Goal: Transaction & Acquisition: Purchase product/service

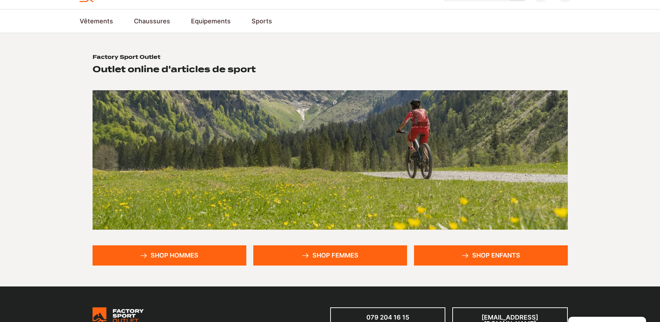
scroll to position [35, 0]
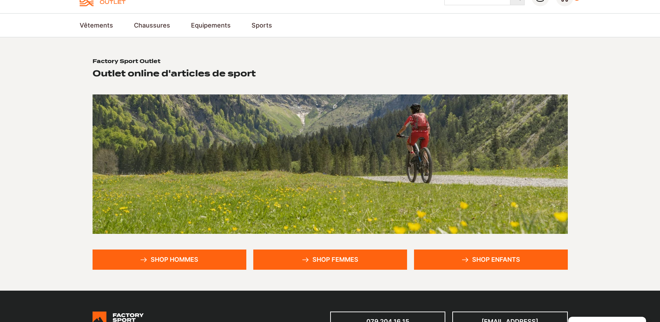
click at [469, 265] on link "Shop enfants" at bounding box center [491, 259] width 154 height 20
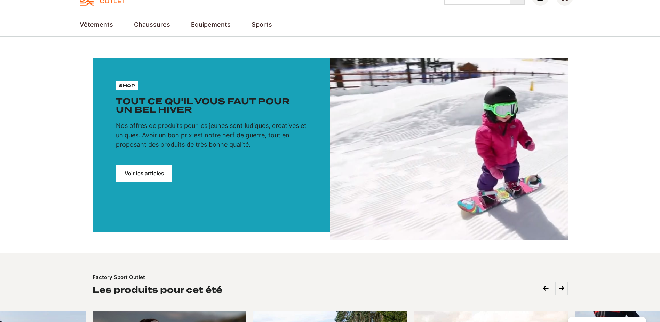
scroll to position [35, 0]
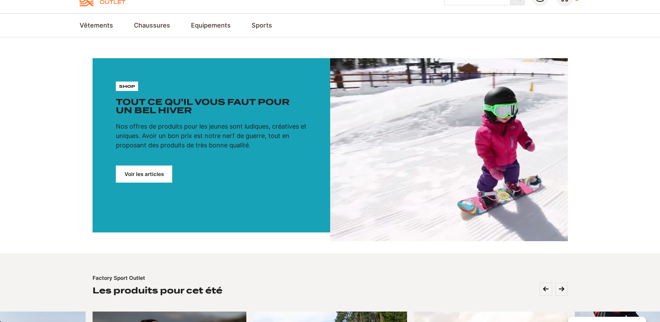
click at [151, 175] on link "Voir les articles" at bounding box center [144, 173] width 56 height 17
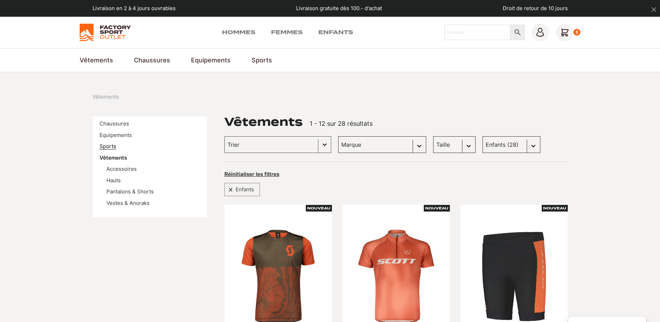
click at [108, 146] on link "Sports" at bounding box center [108, 146] width 17 height 7
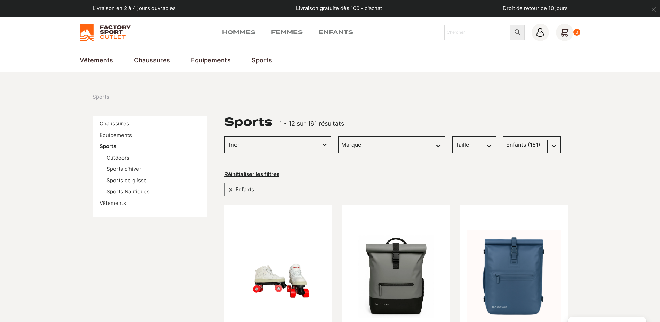
click at [262, 141] on input "Trier le contenu" at bounding box center [272, 144] width 88 height 9
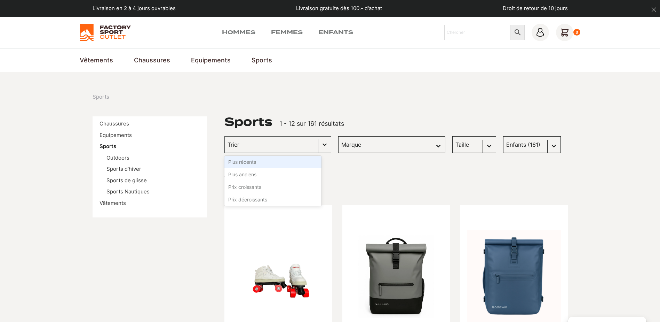
click at [354, 146] on select "[PERSON_NAME] (4) Globe Skateboards (58) Dolomite (0) Dakine (0) Columbia (0) W…" at bounding box center [391, 144] width 107 height 17
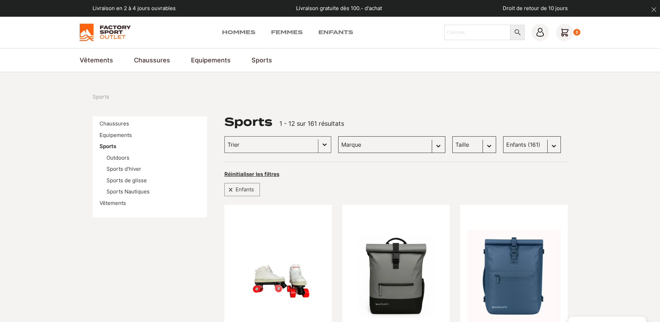
click at [354, 146] on select "Marque Scott (4) Globe Skateboards (58) Dolomite (0) Dakine (0) Columbia (0) We…" at bounding box center [391, 144] width 107 height 17
click at [133, 169] on link "Sports d'hiver" at bounding box center [124, 168] width 35 height 7
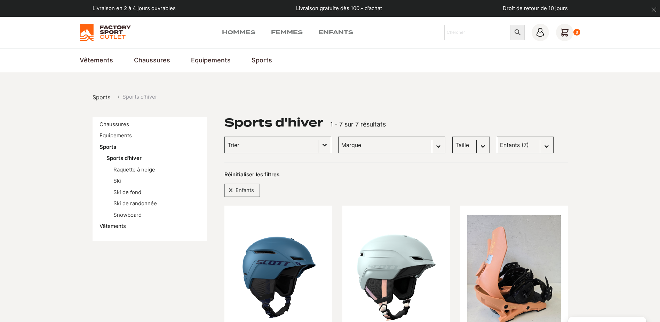
click at [112, 225] on link "Vêtements" at bounding box center [113, 225] width 26 height 7
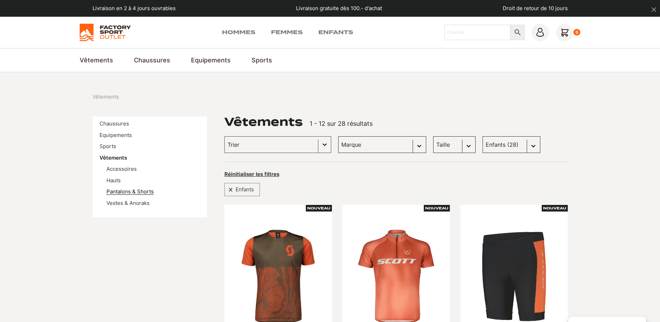
click at [141, 193] on link "Pantalons & Shorts" at bounding box center [130, 191] width 47 height 7
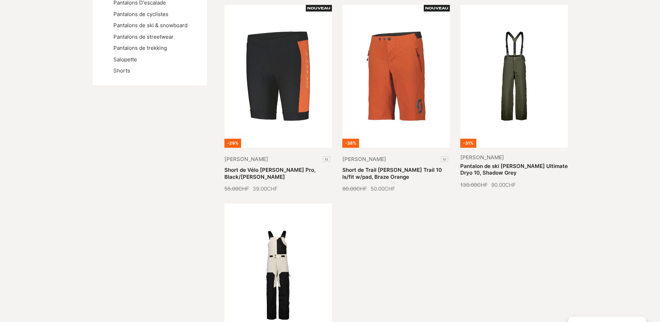
scroll to position [209, 0]
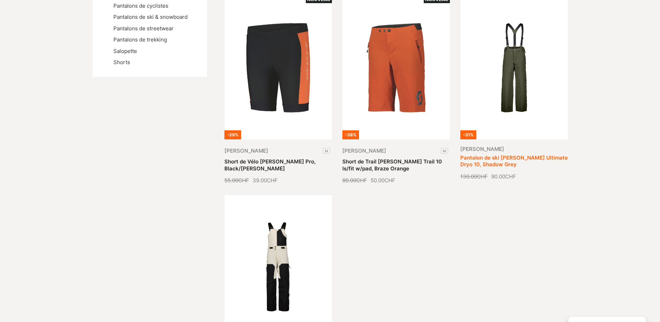
click at [500, 160] on link "Pantalon de ski [PERSON_NAME] Ultimate Dryo 10, Shadow Grey" at bounding box center [515, 161] width 108 height 14
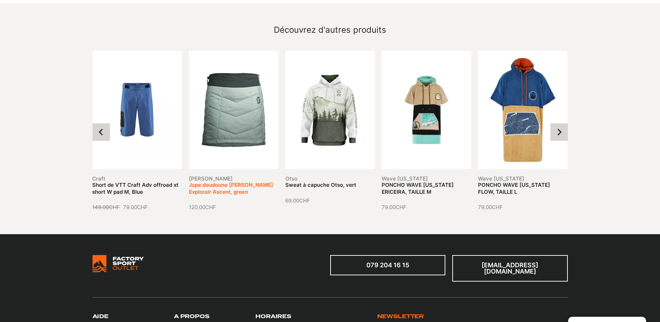
scroll to position [661, 0]
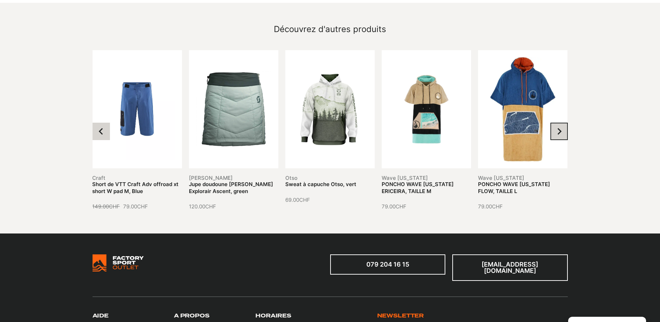
click at [558, 128] on icon "Next slide" at bounding box center [559, 131] width 7 height 7
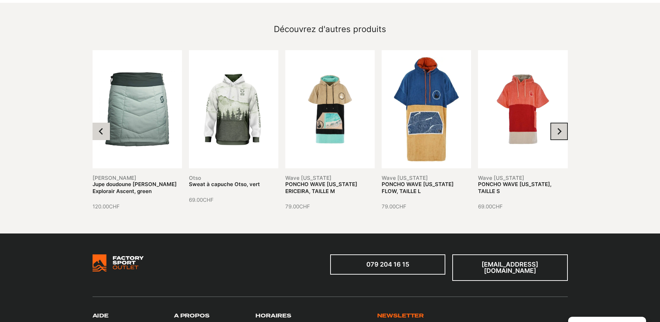
click at [558, 128] on icon "Next slide" at bounding box center [559, 131] width 7 height 7
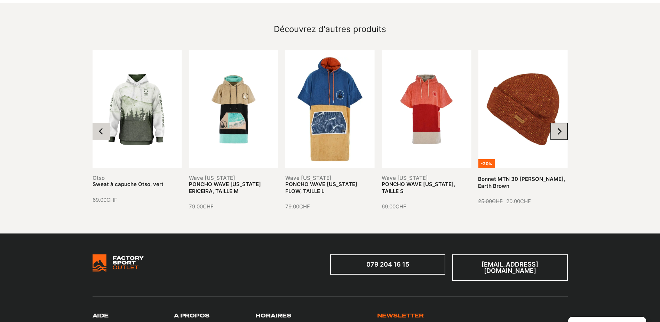
click at [558, 128] on icon "Next slide" at bounding box center [559, 131] width 7 height 7
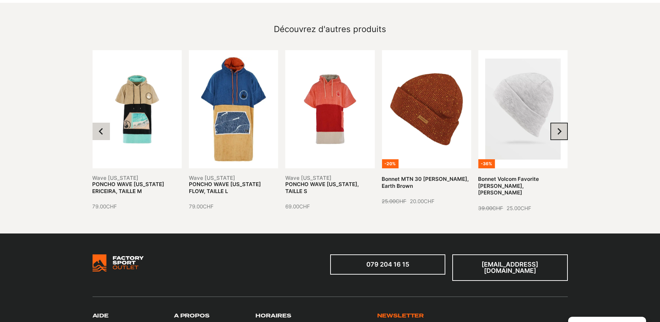
click at [557, 128] on icon "Next slide" at bounding box center [559, 131] width 7 height 7
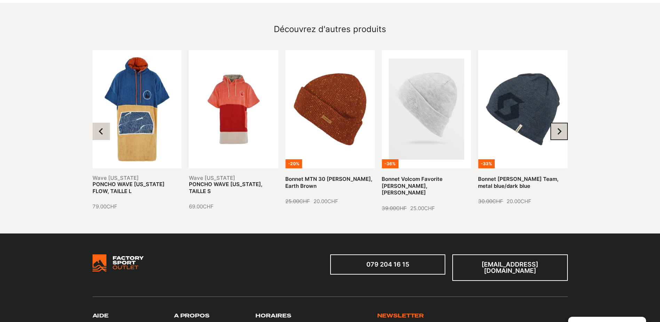
click at [557, 128] on icon "Next slide" at bounding box center [559, 131] width 7 height 7
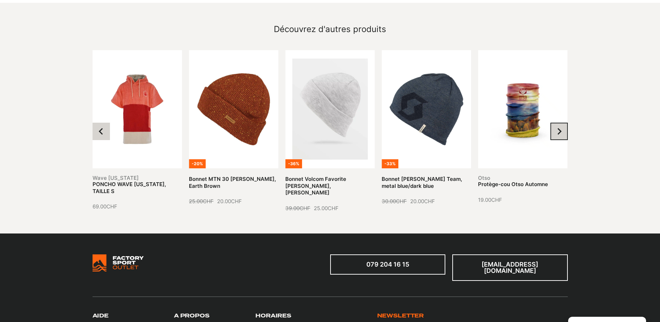
click at [556, 128] on icon "Next slide" at bounding box center [559, 131] width 7 height 7
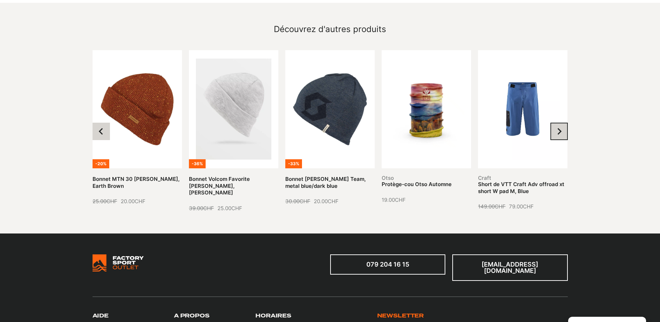
click at [556, 128] on icon "Next slide" at bounding box center [559, 131] width 7 height 7
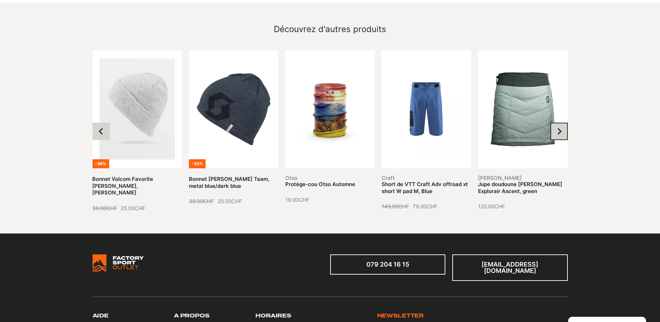
click at [556, 128] on icon "Next slide" at bounding box center [559, 131] width 7 height 7
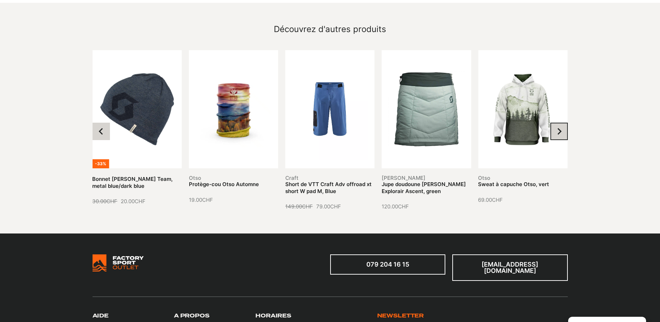
click at [556, 128] on icon "Next slide" at bounding box center [559, 131] width 7 height 7
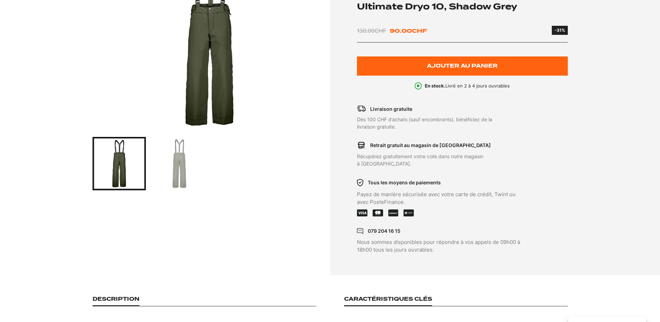
scroll to position [0, 0]
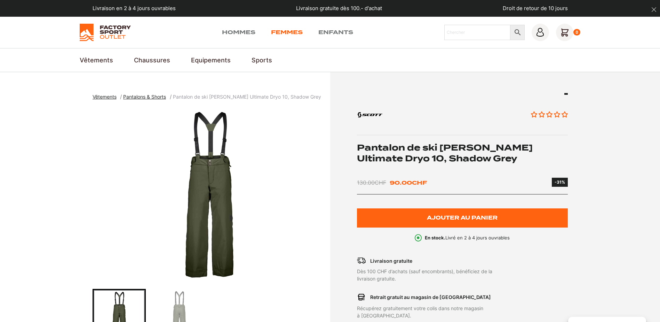
click at [287, 33] on link "Femmes" at bounding box center [287, 32] width 32 height 8
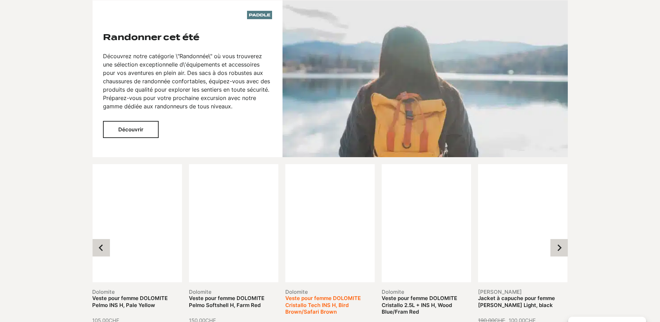
scroll to position [731, 0]
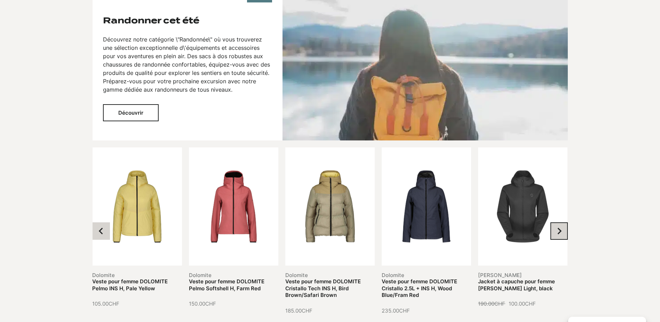
click at [565, 222] on button "Next slide" at bounding box center [559, 230] width 17 height 17
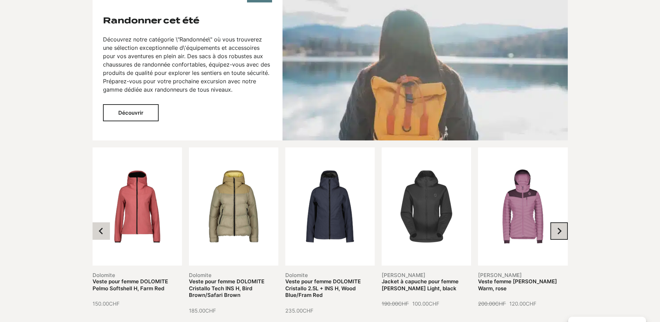
click at [565, 222] on button "Next slide" at bounding box center [559, 230] width 17 height 17
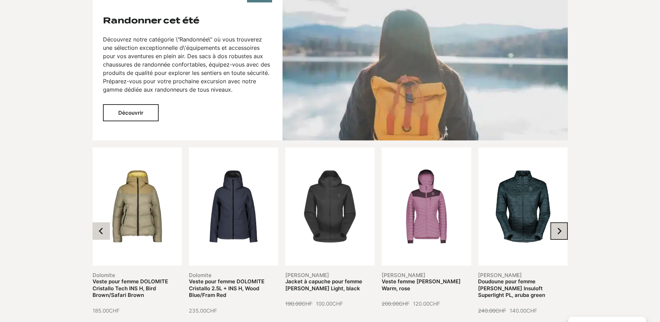
click at [565, 222] on button "Next slide" at bounding box center [559, 230] width 17 height 17
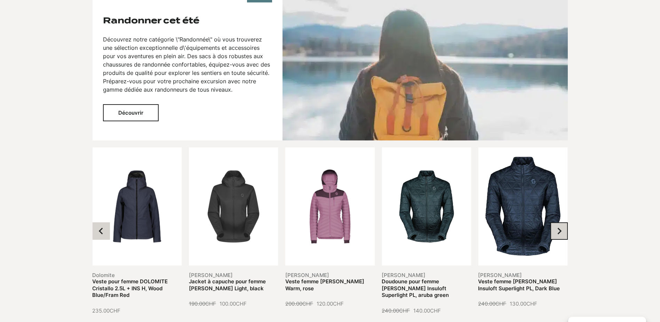
click at [565, 222] on button "Next slide" at bounding box center [559, 230] width 17 height 17
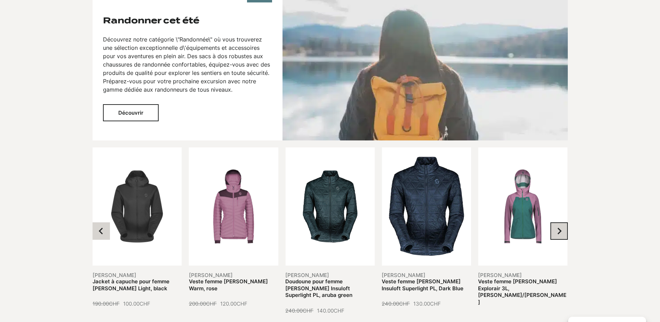
click at [565, 222] on button "Next slide" at bounding box center [559, 230] width 17 height 17
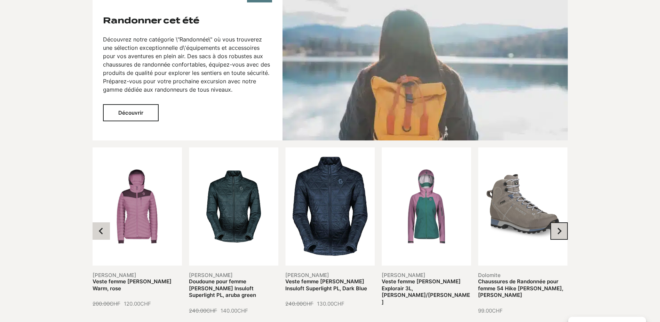
click at [565, 222] on button "Next slide" at bounding box center [559, 230] width 17 height 17
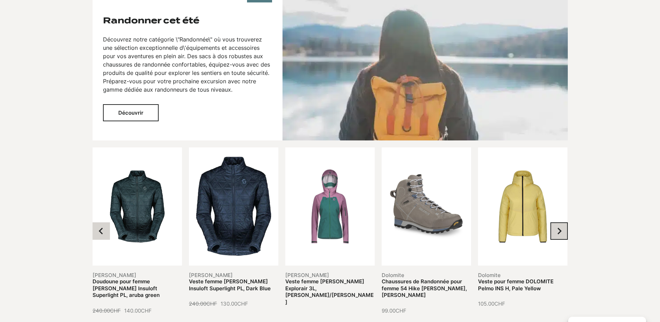
click at [565, 222] on button "Next slide" at bounding box center [559, 230] width 17 height 17
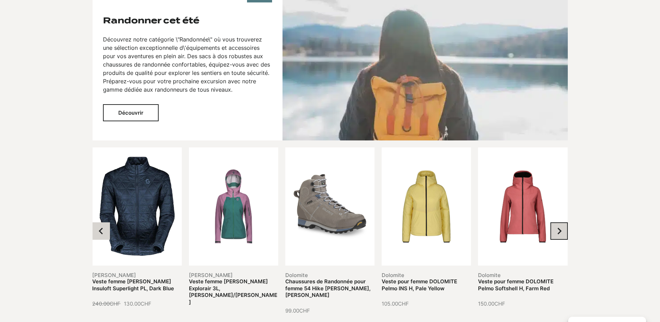
click at [565, 222] on button "Next slide" at bounding box center [559, 230] width 17 height 17
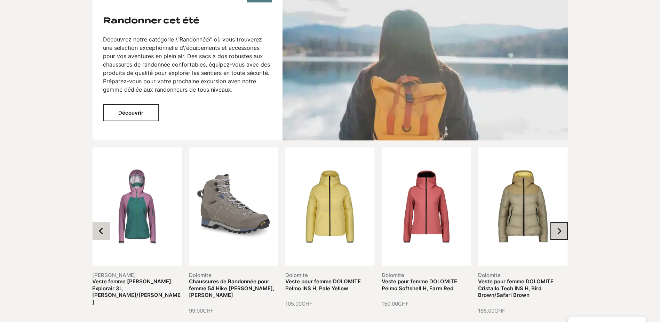
click at [565, 222] on button "Next slide" at bounding box center [559, 230] width 17 height 17
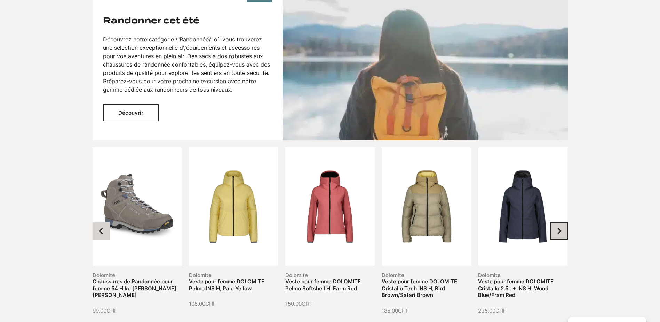
click at [565, 222] on button "Go to first slide" at bounding box center [559, 230] width 17 height 17
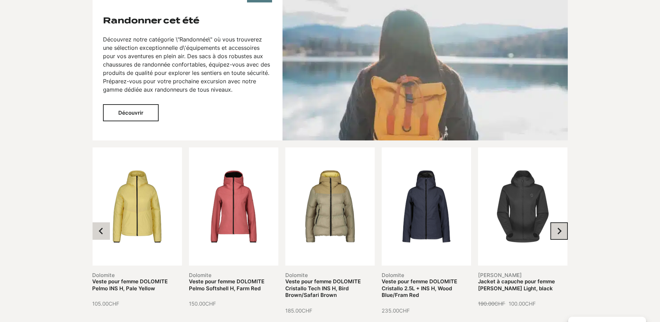
click at [565, 222] on button "Next slide" at bounding box center [559, 230] width 17 height 17
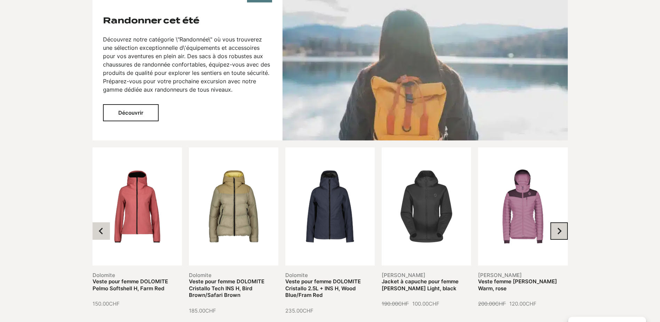
click at [565, 222] on button "Next slide" at bounding box center [559, 230] width 17 height 17
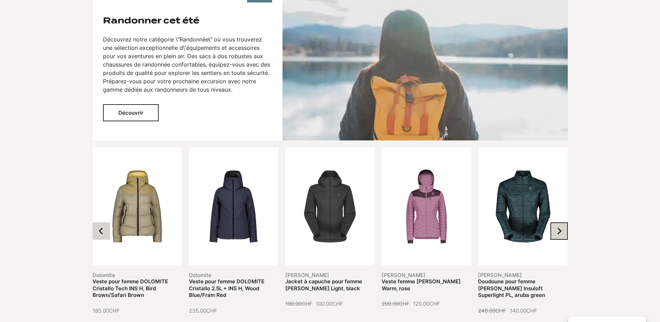
click at [565, 222] on button "Next slide" at bounding box center [559, 230] width 17 height 17
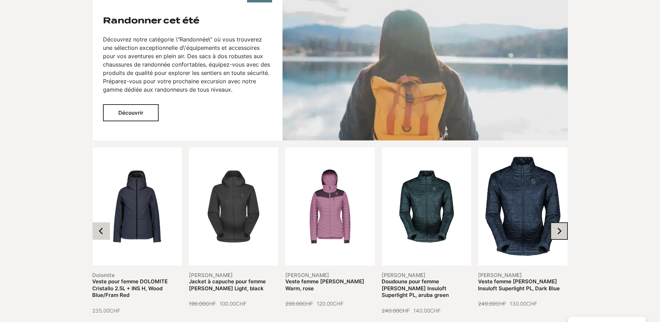
click at [565, 222] on button "Next slide" at bounding box center [559, 230] width 17 height 17
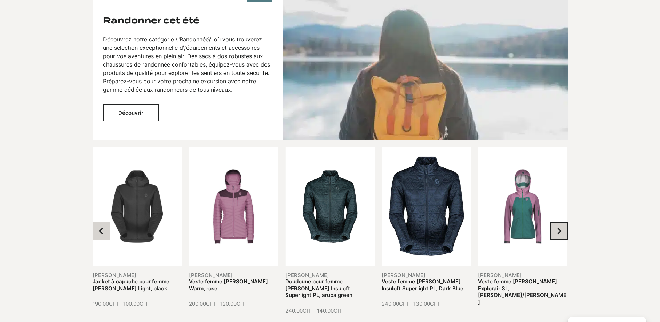
click at [565, 222] on button "Next slide" at bounding box center [559, 230] width 17 height 17
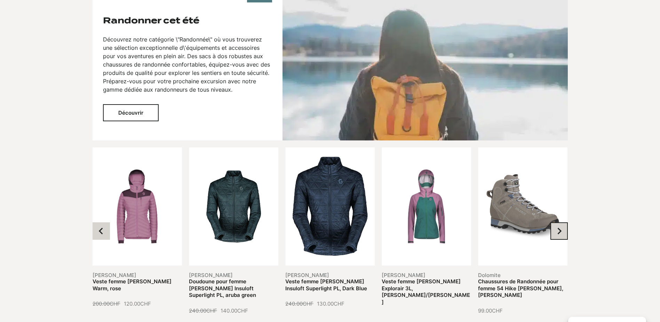
click at [565, 222] on button "Next slide" at bounding box center [559, 230] width 17 height 17
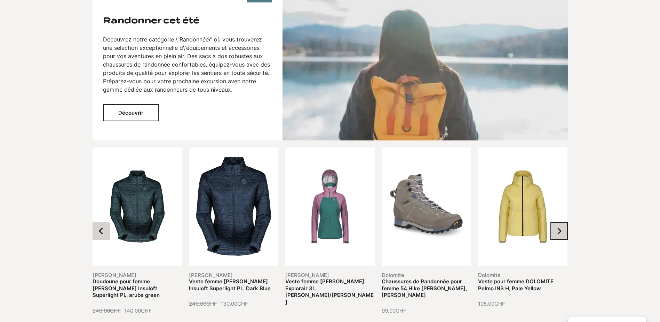
click at [565, 222] on button "Next slide" at bounding box center [559, 230] width 17 height 17
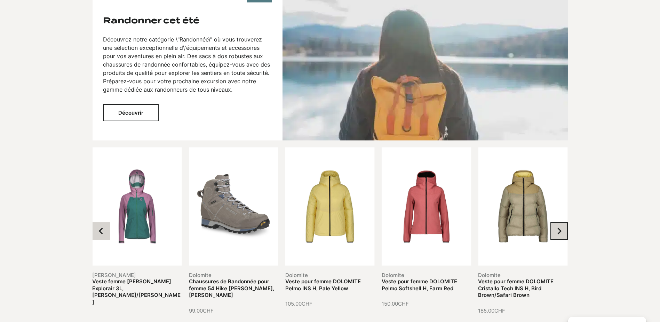
click at [565, 222] on button "Next slide" at bounding box center [559, 230] width 17 height 17
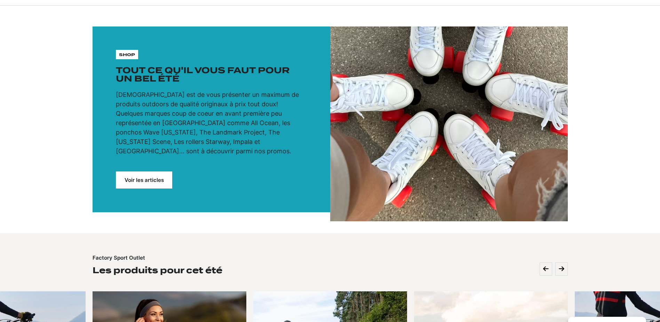
scroll to position [0, 0]
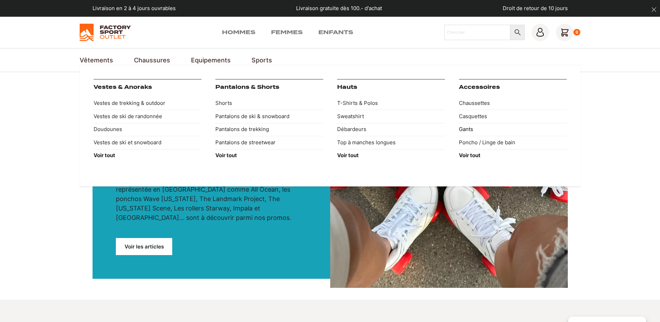
click at [466, 126] on link "Gants" at bounding box center [513, 129] width 108 height 13
click at [464, 128] on link "Gants" at bounding box center [513, 129] width 108 height 13
